Goal: Task Accomplishment & Management: Complete application form

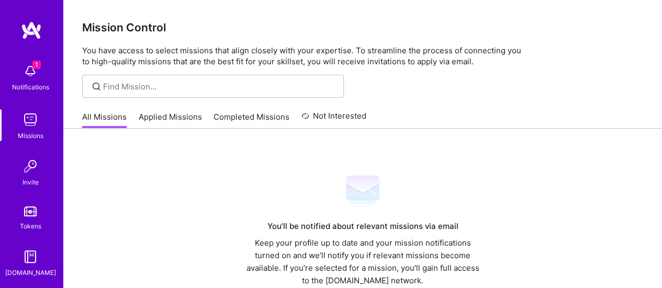
click at [156, 118] on link "Applied Missions" at bounding box center [170, 120] width 63 height 17
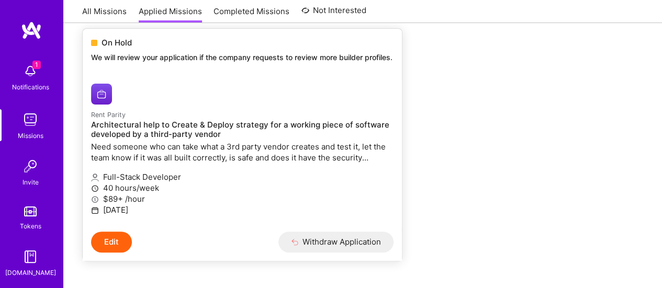
scroll to position [174, 0]
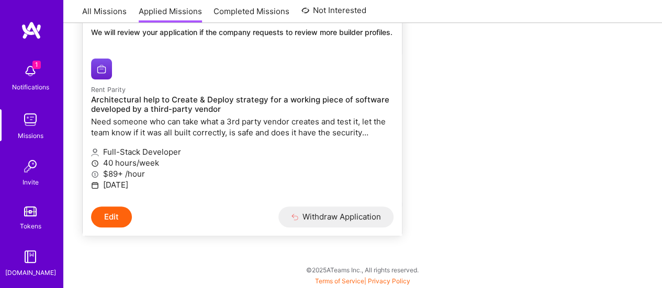
click at [121, 212] on button "Edit" at bounding box center [111, 217] width 41 height 21
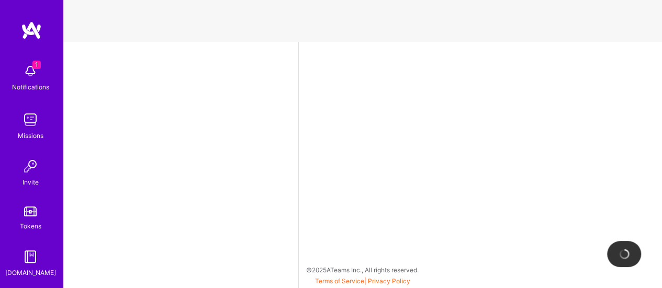
select select "PE"
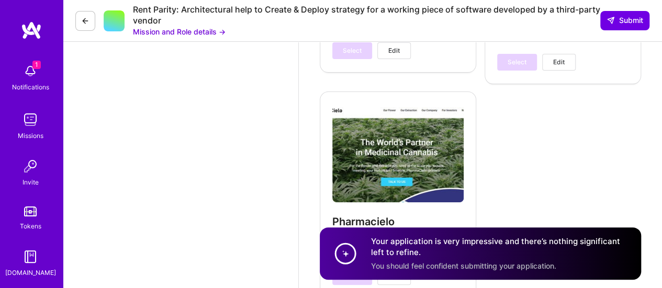
scroll to position [2116, 0]
